Goal: Task Accomplishment & Management: Use online tool/utility

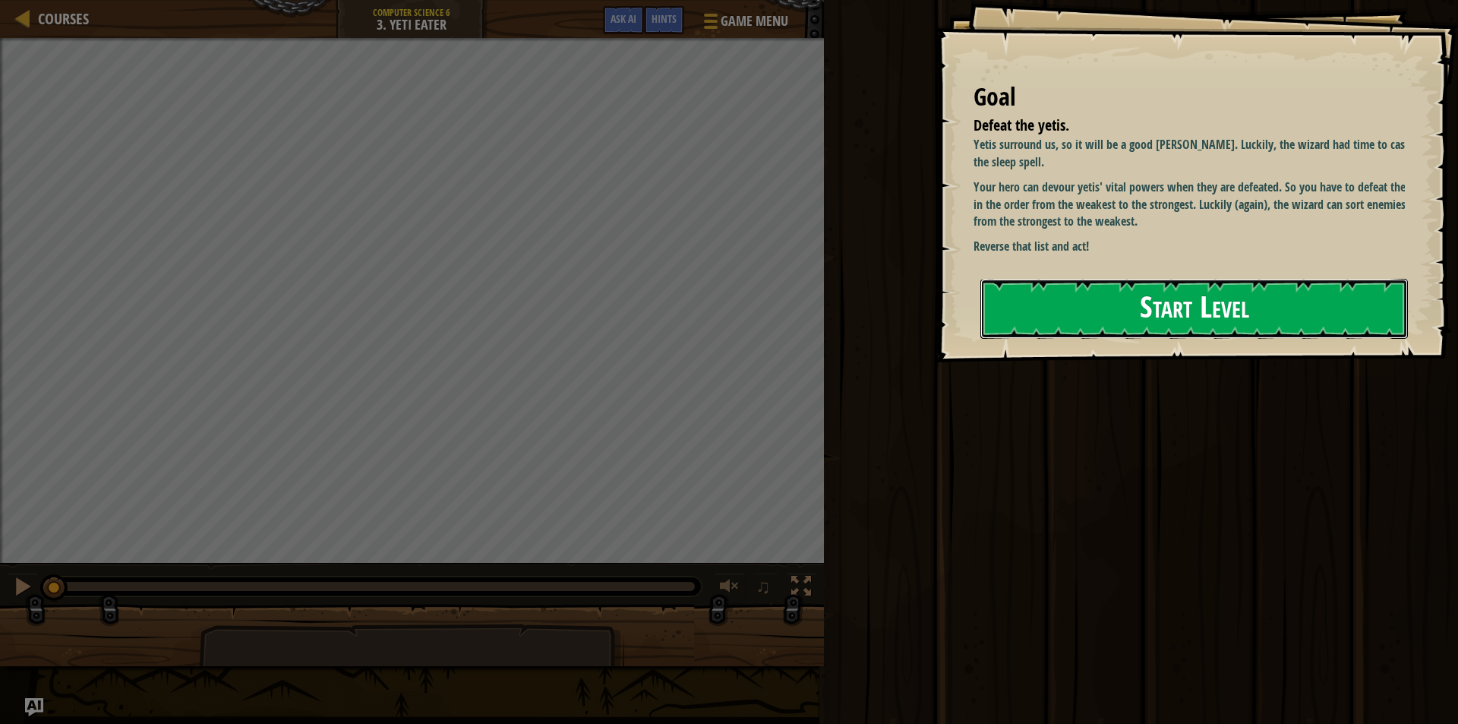
click at [1089, 325] on button "Start Level" at bounding box center [1193, 309] width 427 height 60
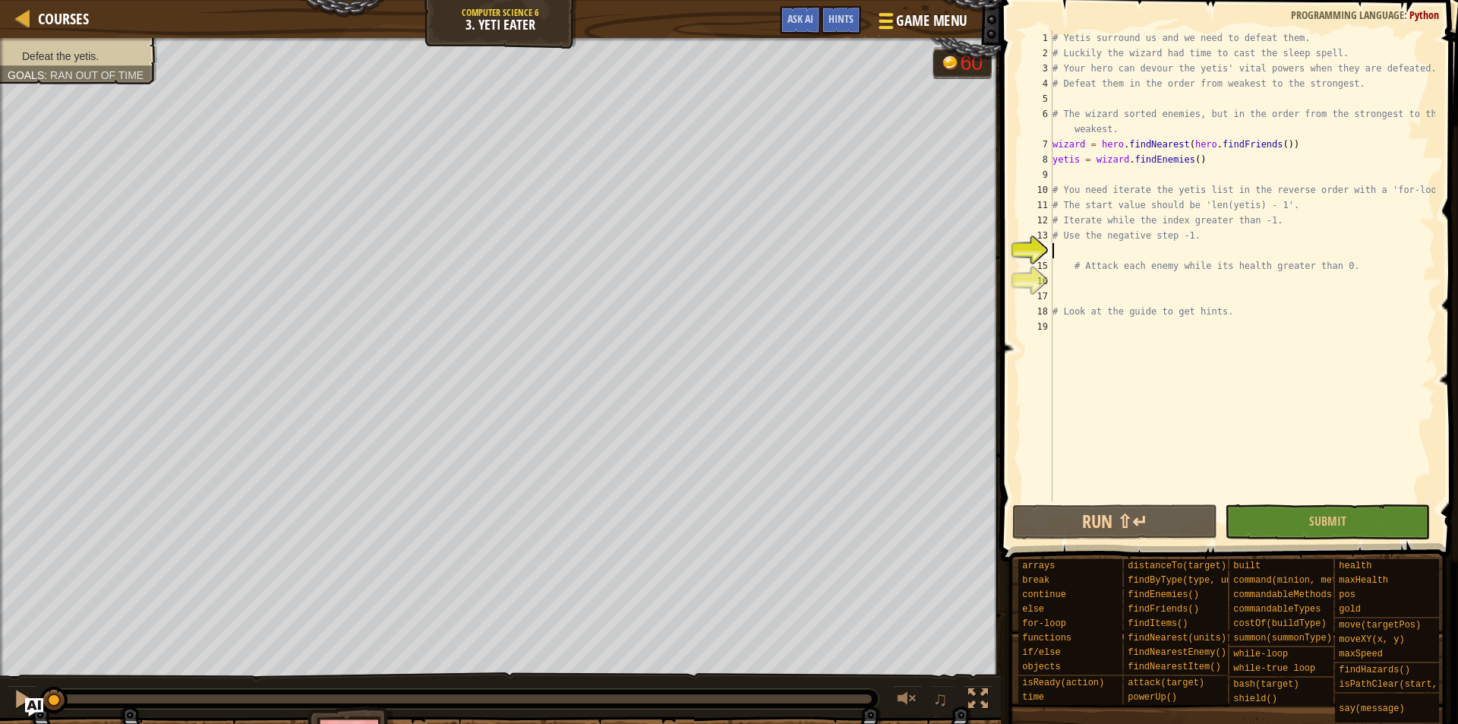
click at [934, 28] on span "Game Menu" at bounding box center [931, 21] width 71 height 20
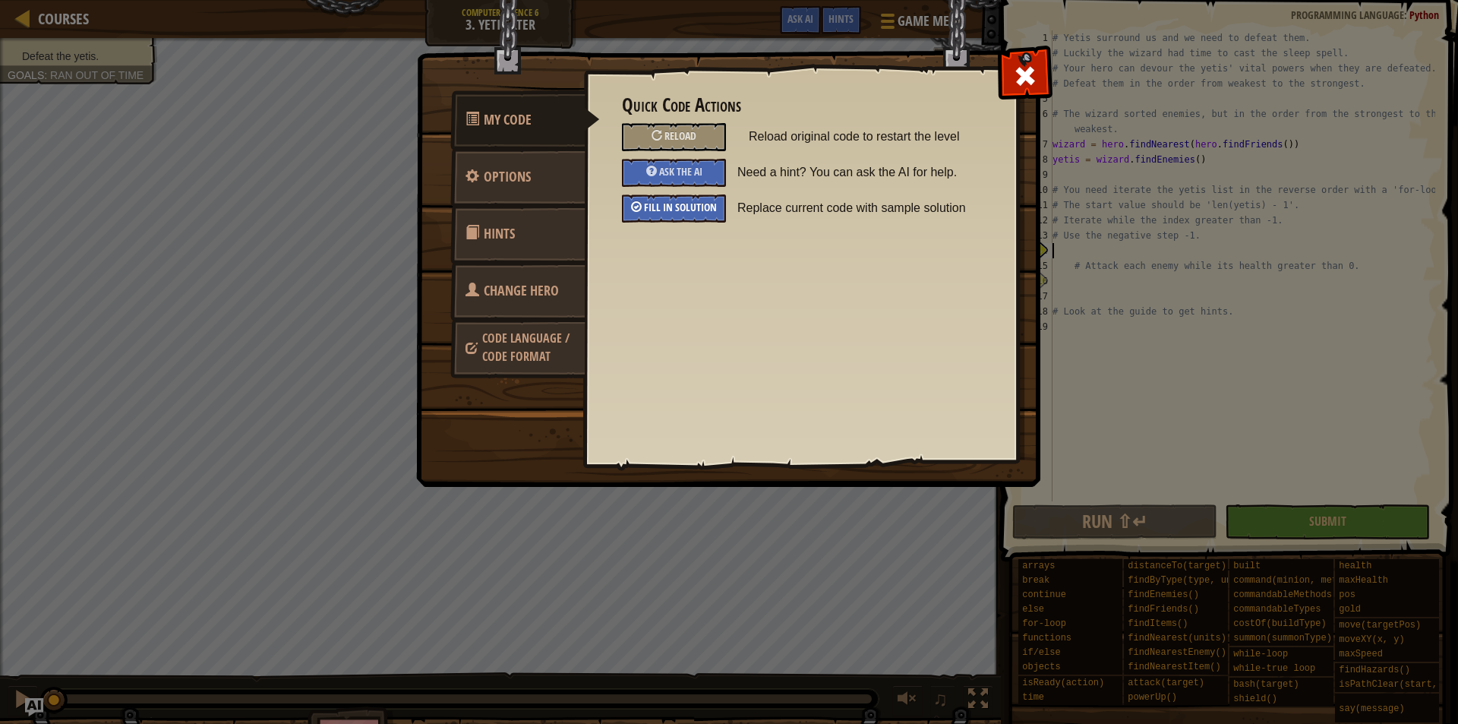
click at [674, 212] on span "Fill in solution" at bounding box center [680, 207] width 73 height 14
click at [1182, 210] on div "My Code Options Hints Change Hero Code Language / Code Format Quick Code Action…" at bounding box center [729, 362] width 1458 height 724
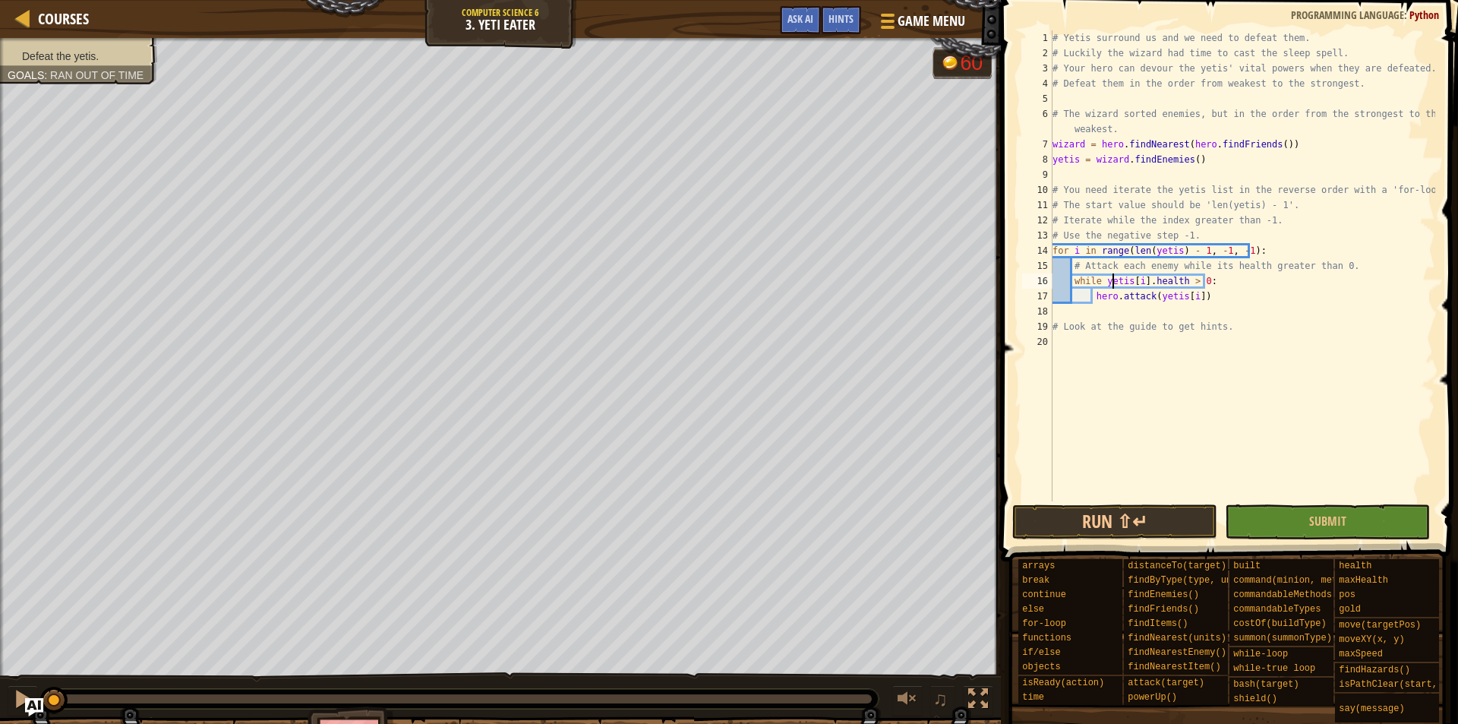
click at [1110, 285] on div "# Yetis surround us and we need to defeat them. # Luckily the wizard had time t…" at bounding box center [1242, 280] width 386 height 501
click at [1199, 217] on div "# Yetis surround us and we need to defeat them. # Luckily the wizard had time t…" at bounding box center [1242, 280] width 386 height 501
type textarea "# Iterate while the index greater than -1."
click at [1199, 217] on div "# Yetis surround us and we need to defeat them. # Luckily the wizard had time t…" at bounding box center [1242, 280] width 386 height 501
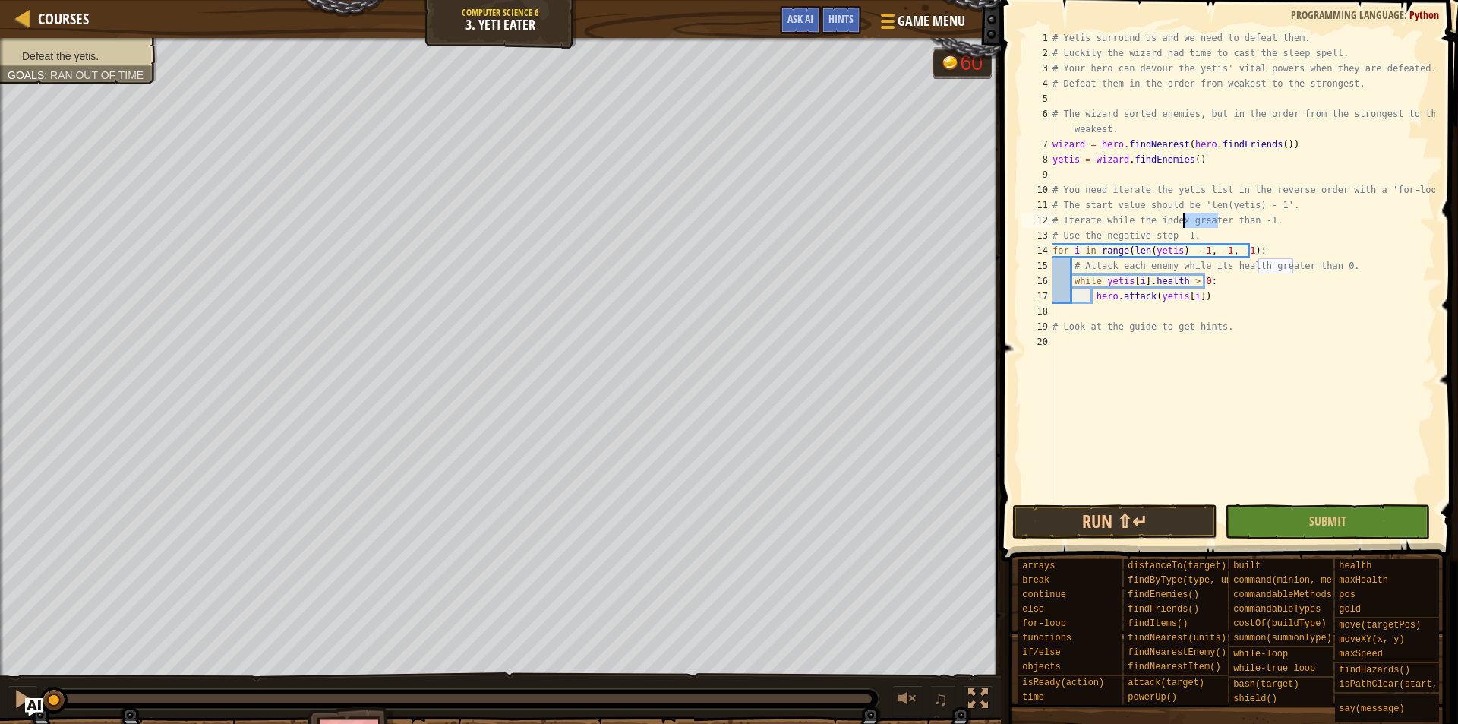
click at [1269, 225] on div "# Yetis surround us and we need to defeat them. # Luckily the wizard had time t…" at bounding box center [1242, 280] width 386 height 501
